Goal: Transaction & Acquisition: Subscribe to service/newsletter

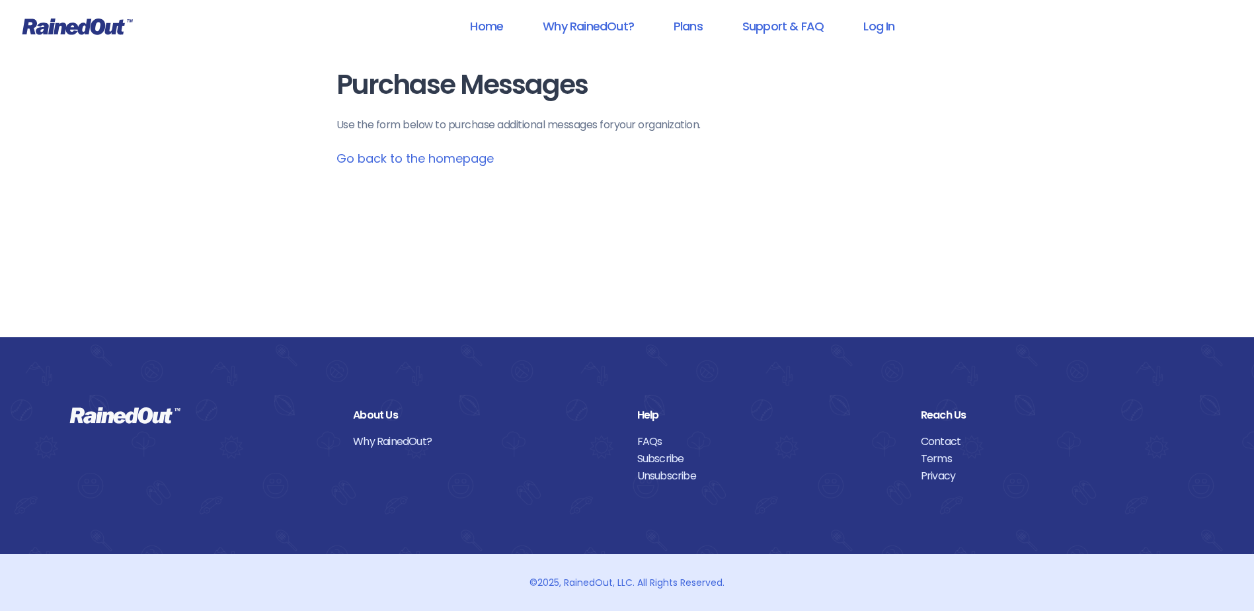
click at [102, 30] on icon at bounding box center [77, 27] width 110 height 17
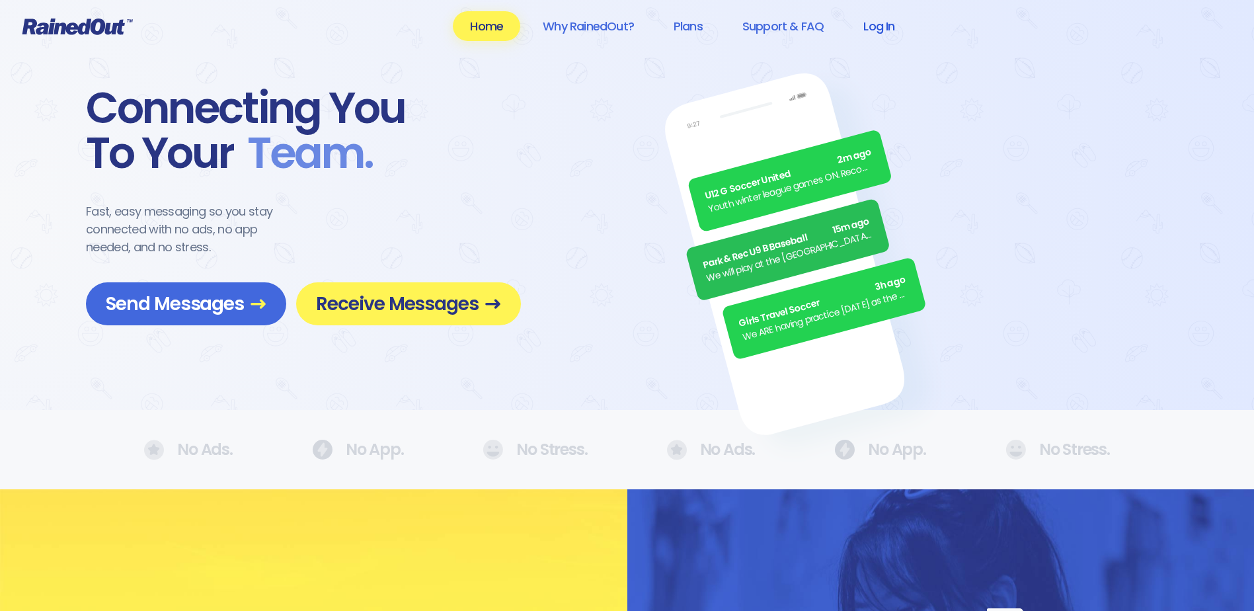
click at [876, 28] on link "Log In" at bounding box center [878, 26] width 65 height 30
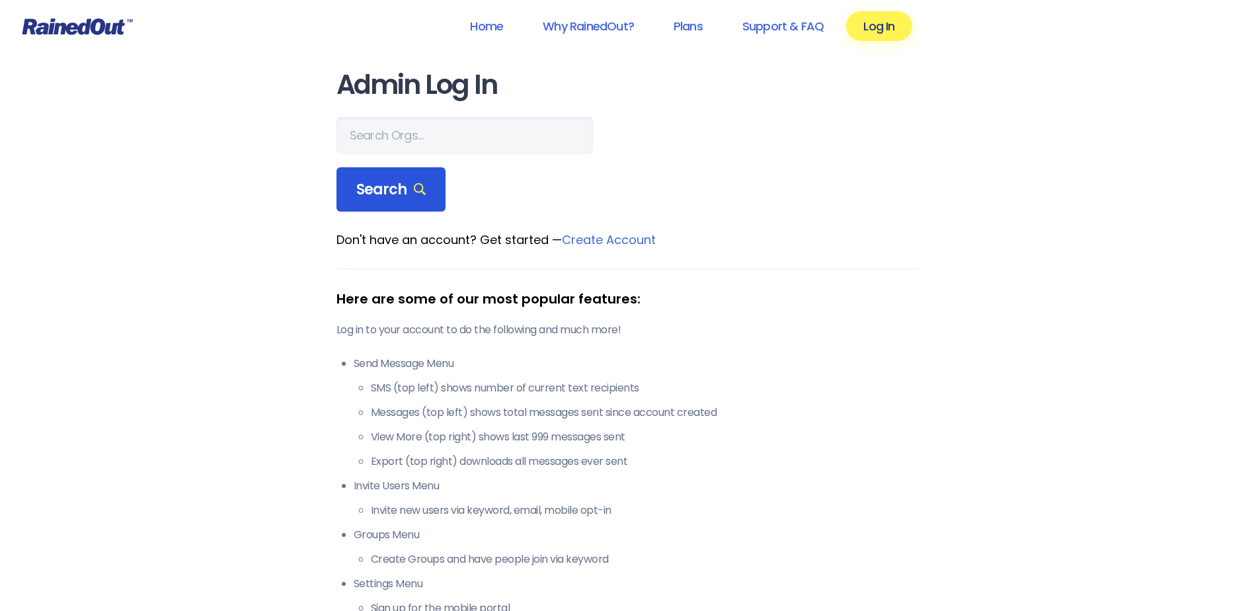
click at [383, 187] on span "Search" at bounding box center [391, 189] width 70 height 19
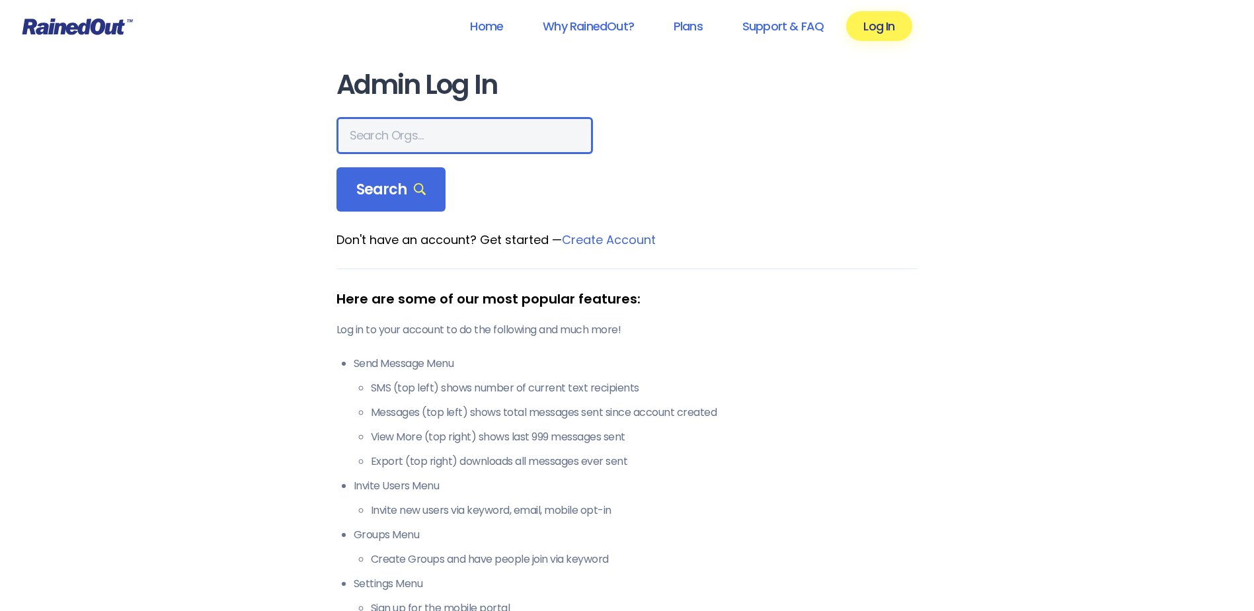
click at [402, 126] on input "text" at bounding box center [464, 135] width 256 height 37
type input "pensoc"
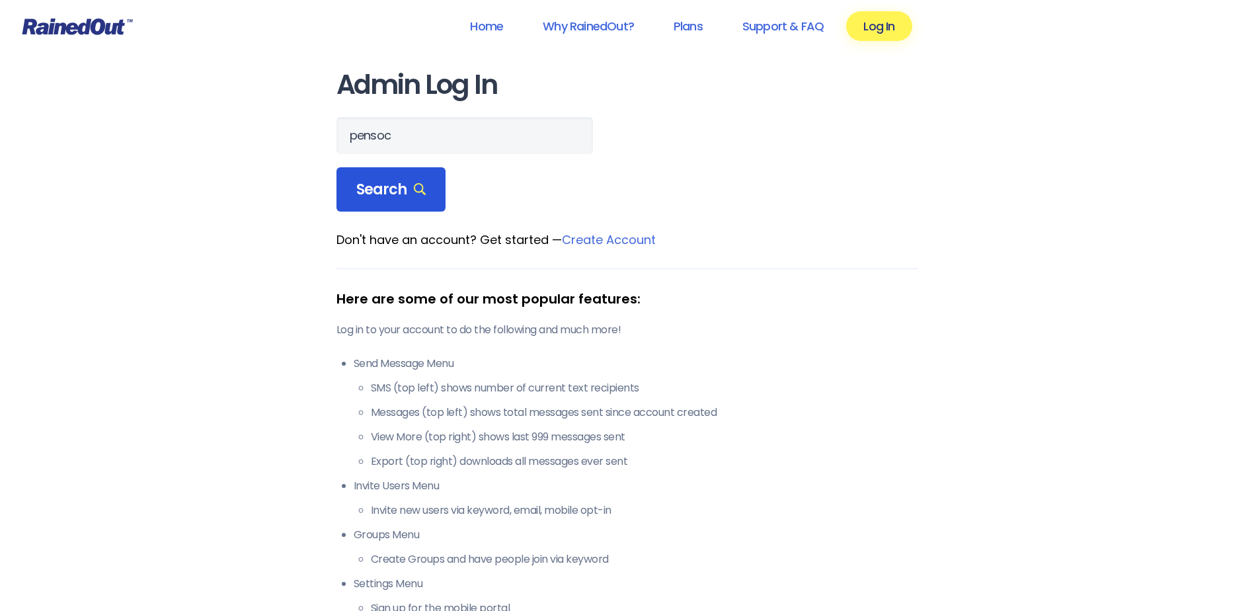
click at [418, 187] on icon at bounding box center [420, 189] width 13 height 13
click at [578, 24] on link "Why RainedOut?" at bounding box center [588, 26] width 126 height 30
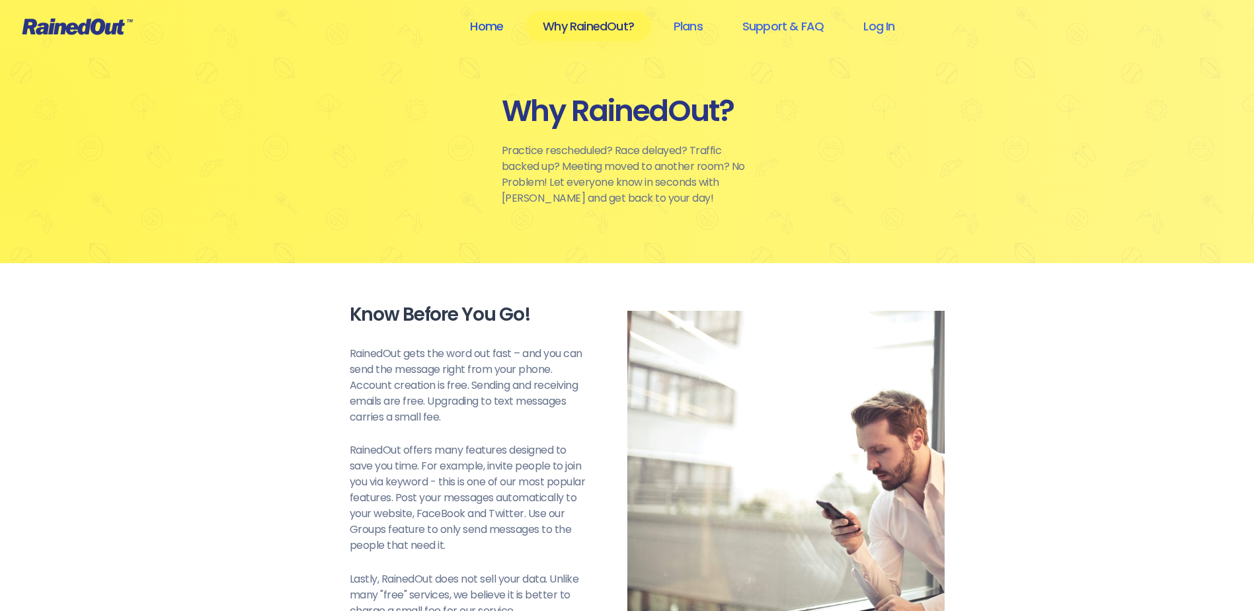
click at [501, 22] on link "Home" at bounding box center [486, 26] width 67 height 30
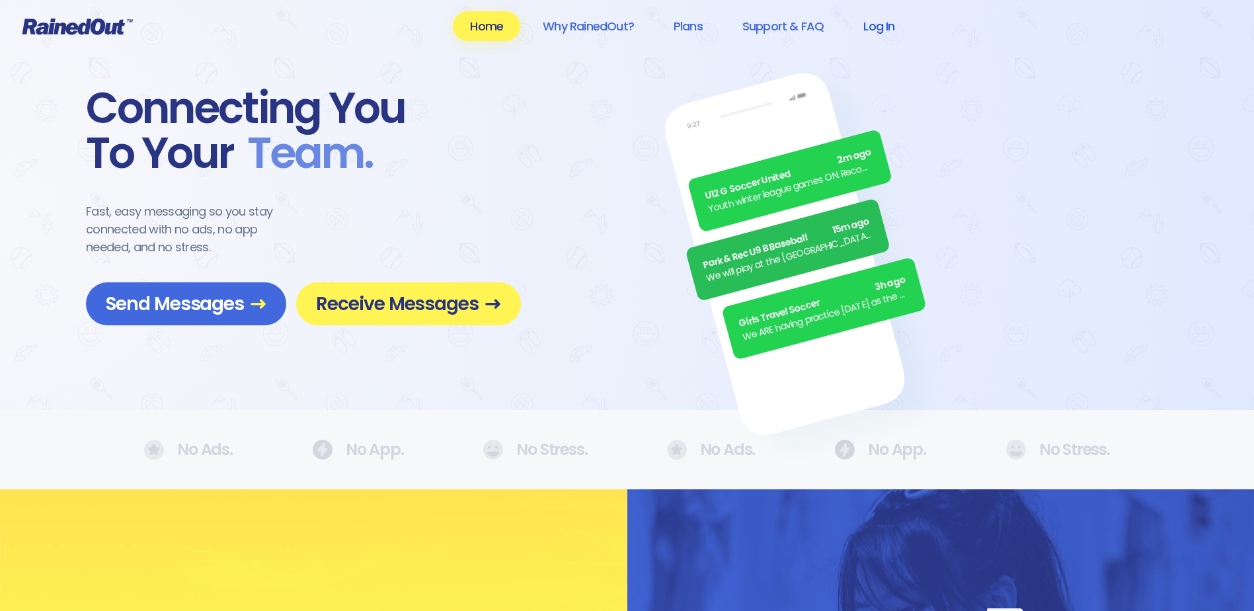
click at [869, 20] on link "Log In" at bounding box center [878, 26] width 65 height 30
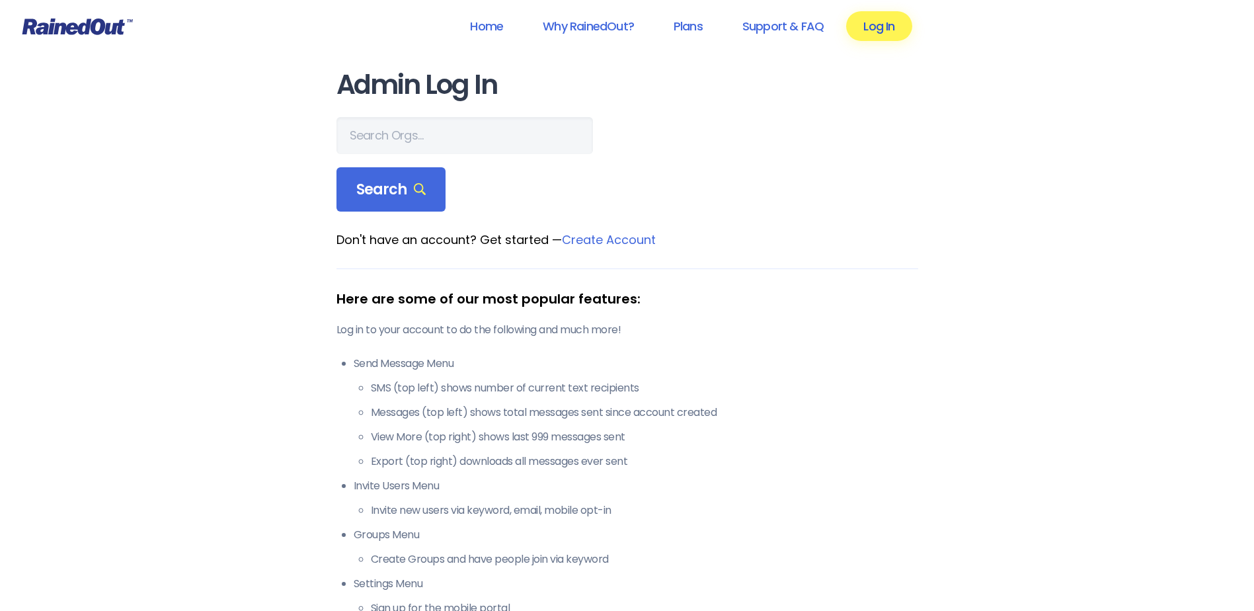
click at [877, 31] on link "Log In" at bounding box center [878, 26] width 65 height 30
click at [877, 29] on link "Log In" at bounding box center [878, 26] width 65 height 30
click at [803, 22] on link "Support & FAQ" at bounding box center [783, 26] width 116 height 30
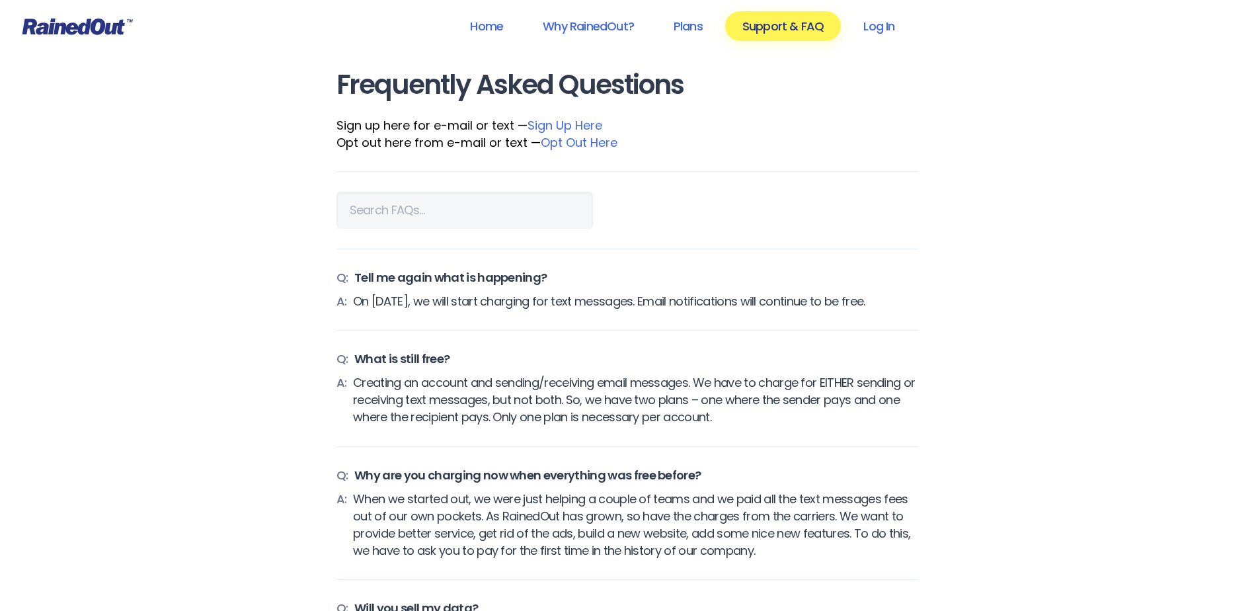
click at [567, 123] on link "Sign Up Here" at bounding box center [564, 125] width 75 height 17
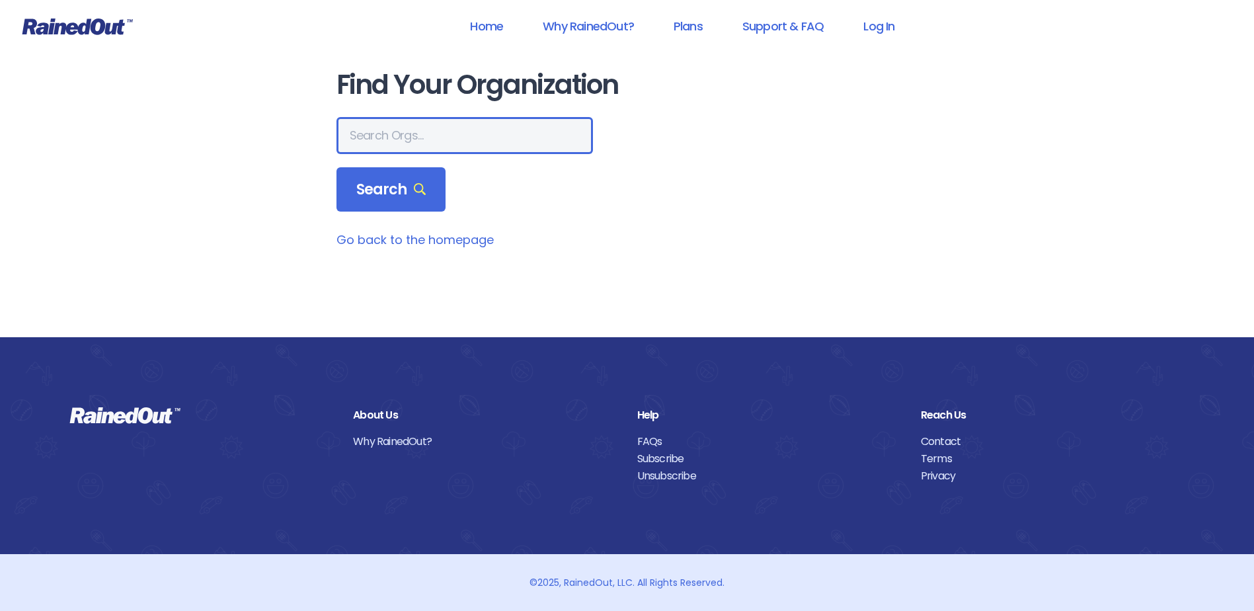
click at [377, 137] on input "text" at bounding box center [464, 135] width 256 height 37
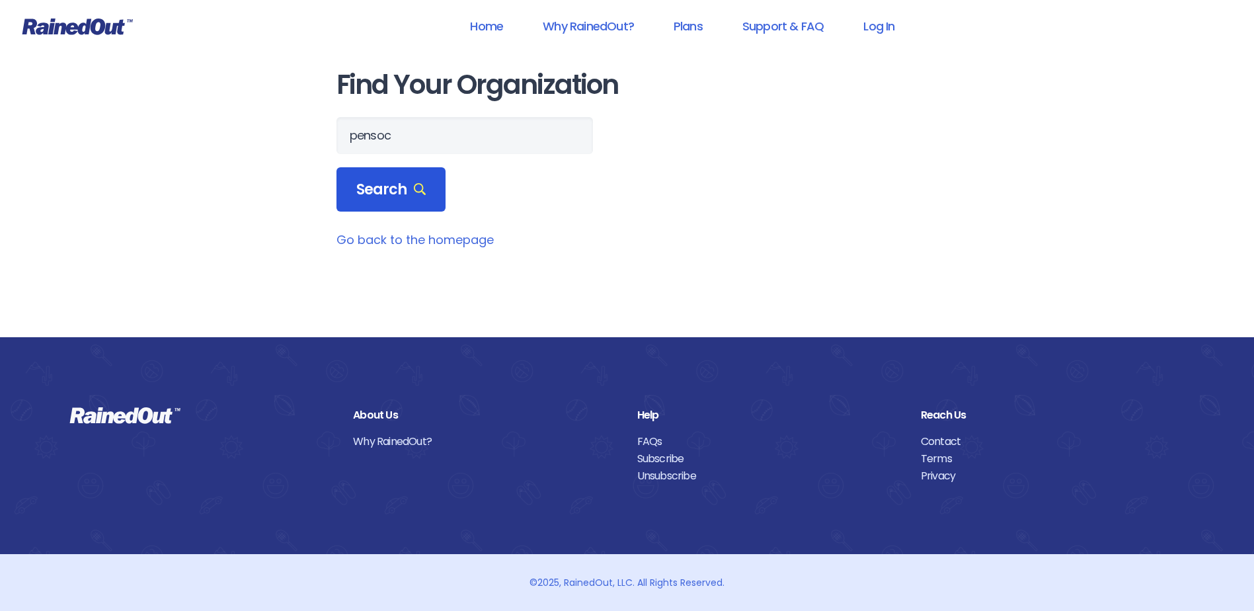
click at [387, 190] on span "Search" at bounding box center [391, 189] width 70 height 19
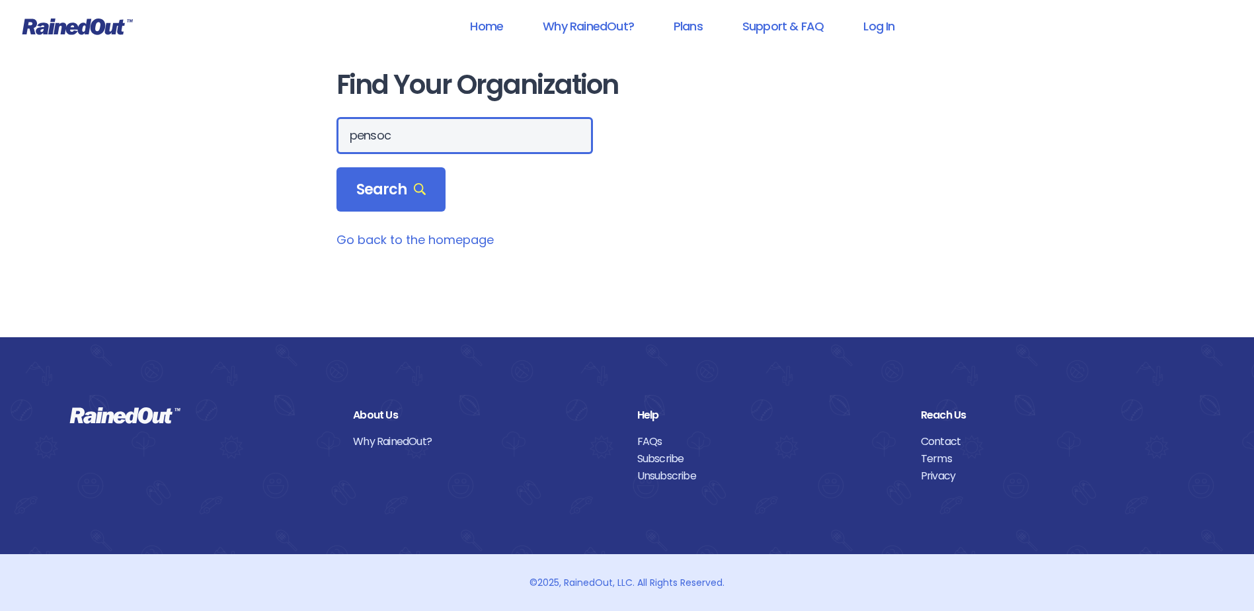
click at [398, 145] on input "pensoc" at bounding box center [464, 135] width 256 height 37
type input "[GEOGRAPHIC_DATA]"
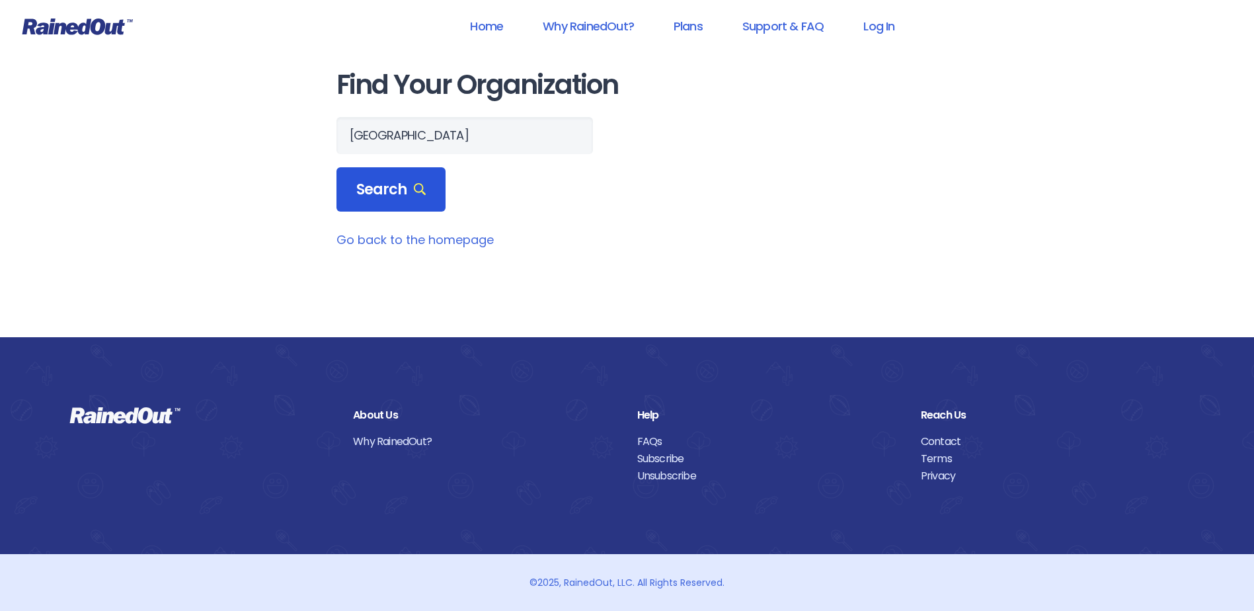
click at [412, 180] on span "Search" at bounding box center [391, 189] width 70 height 19
click at [414, 184] on icon at bounding box center [420, 189] width 13 height 13
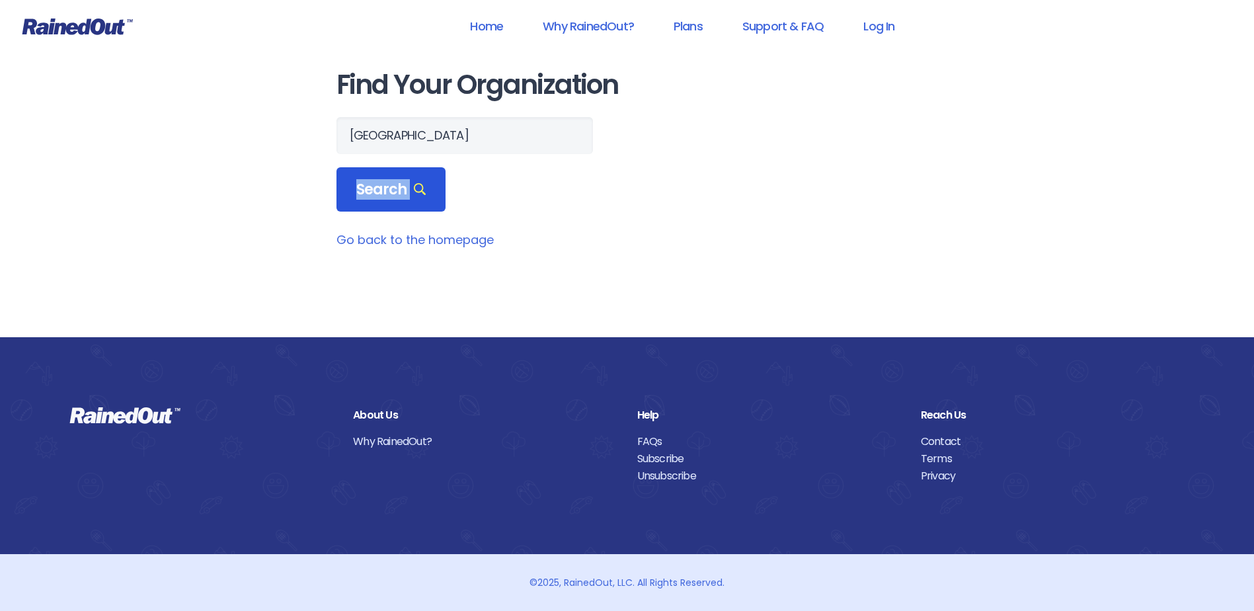
click at [414, 184] on icon at bounding box center [420, 189] width 13 height 13
drag, startPoint x: 414, startPoint y: 184, endPoint x: 771, endPoint y: 167, distance: 358.0
click at [771, 167] on form "charleston Search" at bounding box center [627, 164] width 582 height 95
click at [692, 31] on link "Plans" at bounding box center [687, 26] width 63 height 30
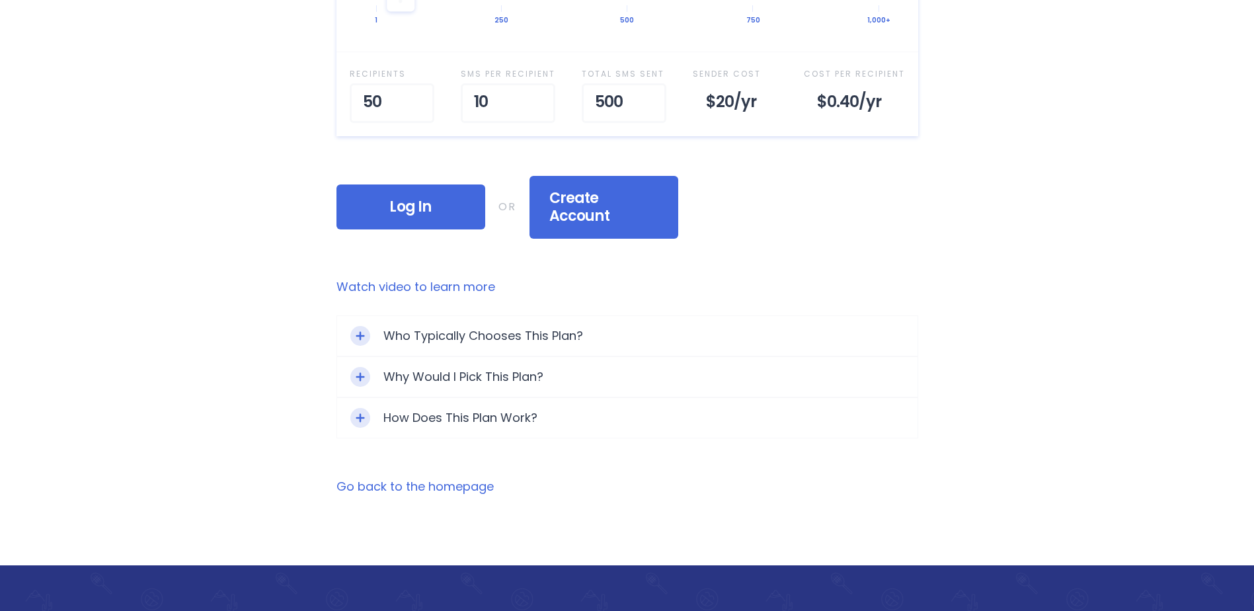
scroll to position [432, 0]
